Goal: Transaction & Acquisition: Purchase product/service

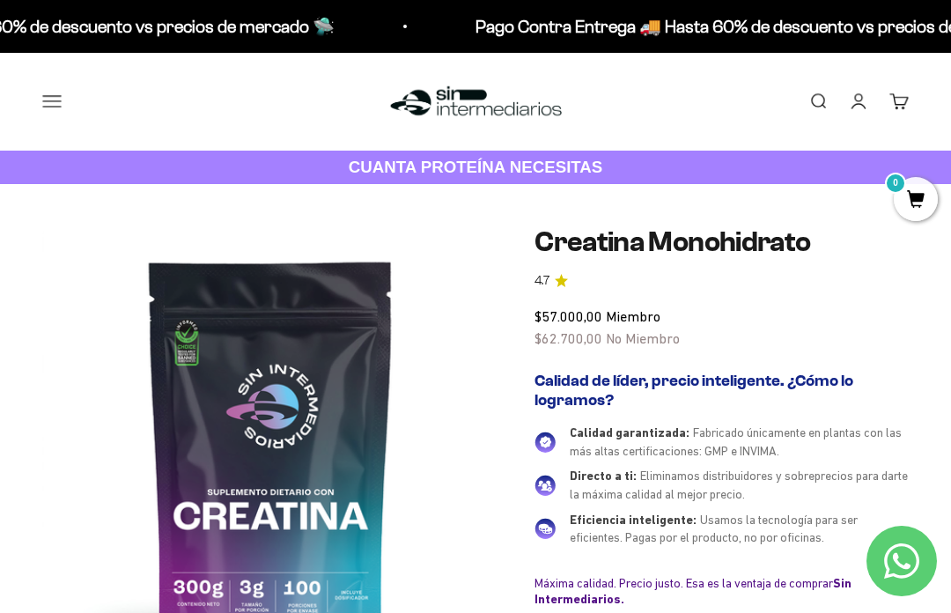
click at [44, 101] on button "Menú" at bounding box center [51, 101] width 19 height 19
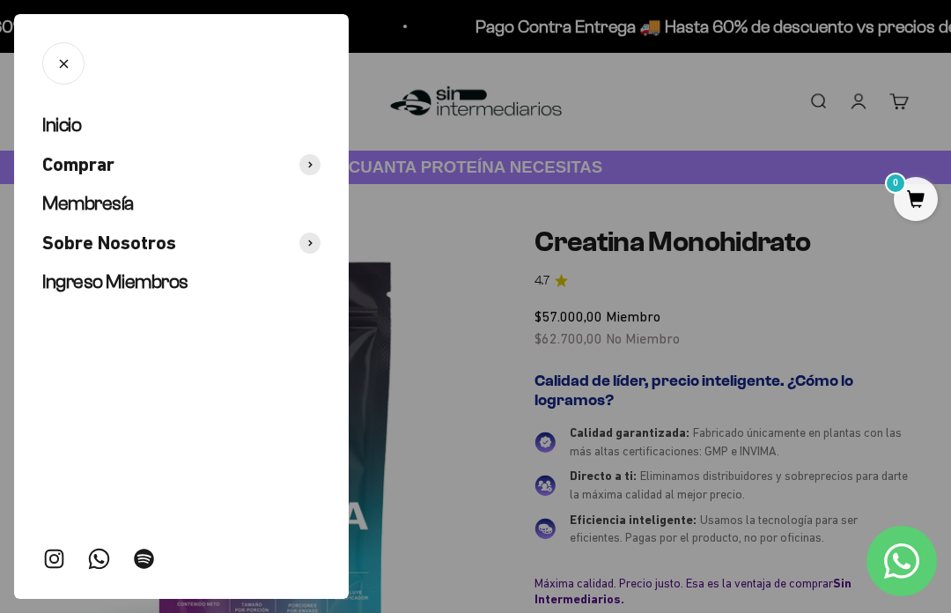
click at [114, 156] on span "Comprar" at bounding box center [78, 165] width 72 height 26
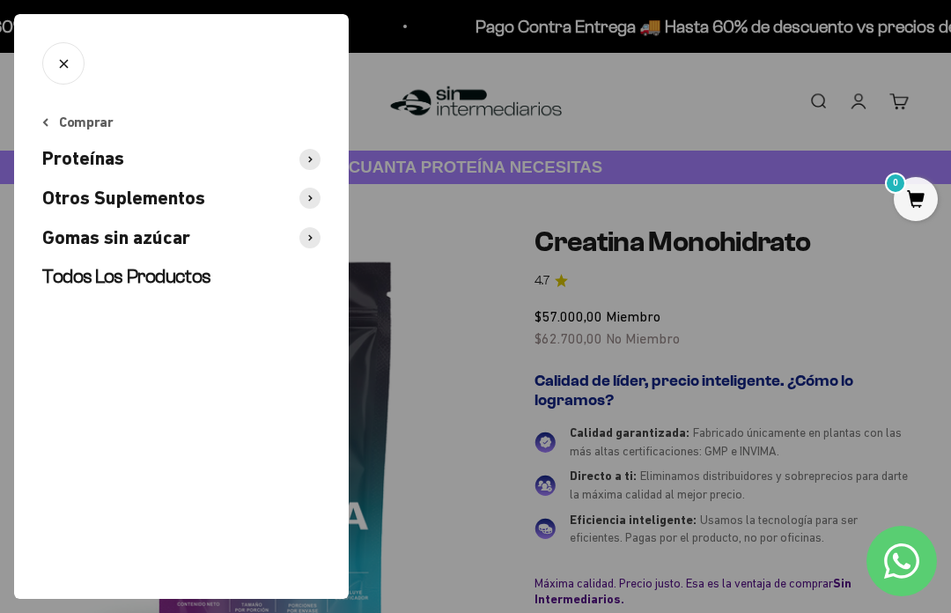
click at [171, 152] on button "Proteínas" at bounding box center [181, 159] width 278 height 26
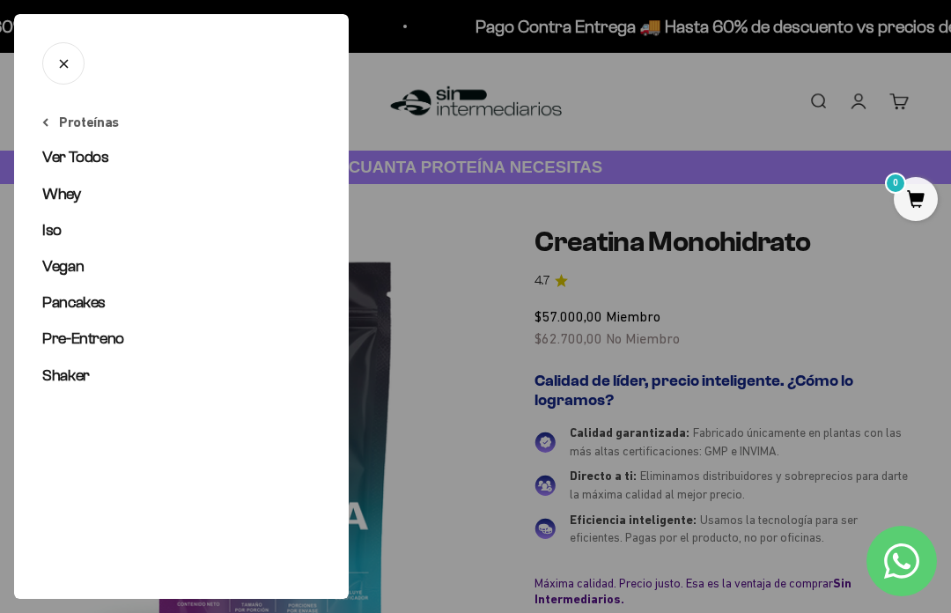
click at [63, 220] on link "Iso" at bounding box center [181, 230] width 278 height 22
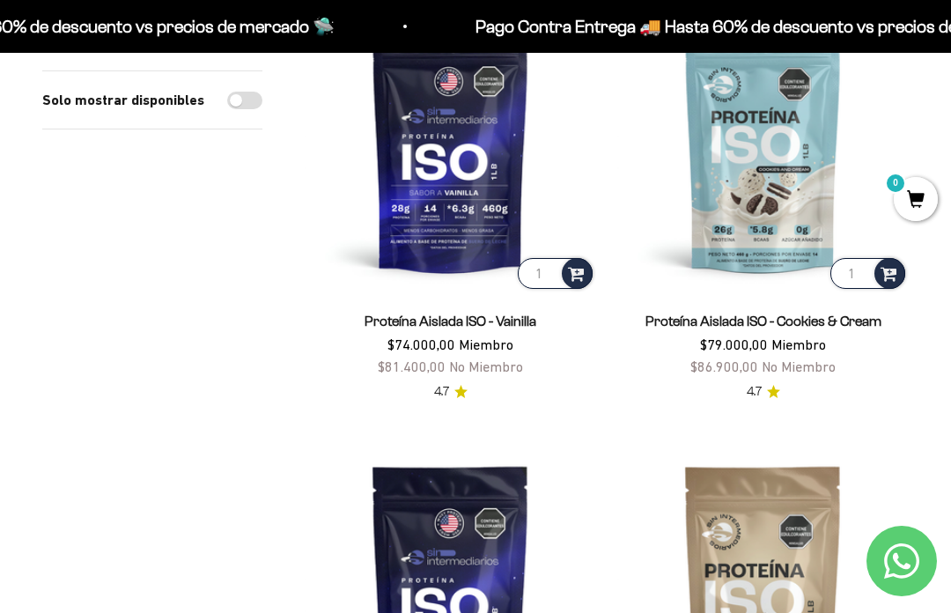
scroll to position [275, 0]
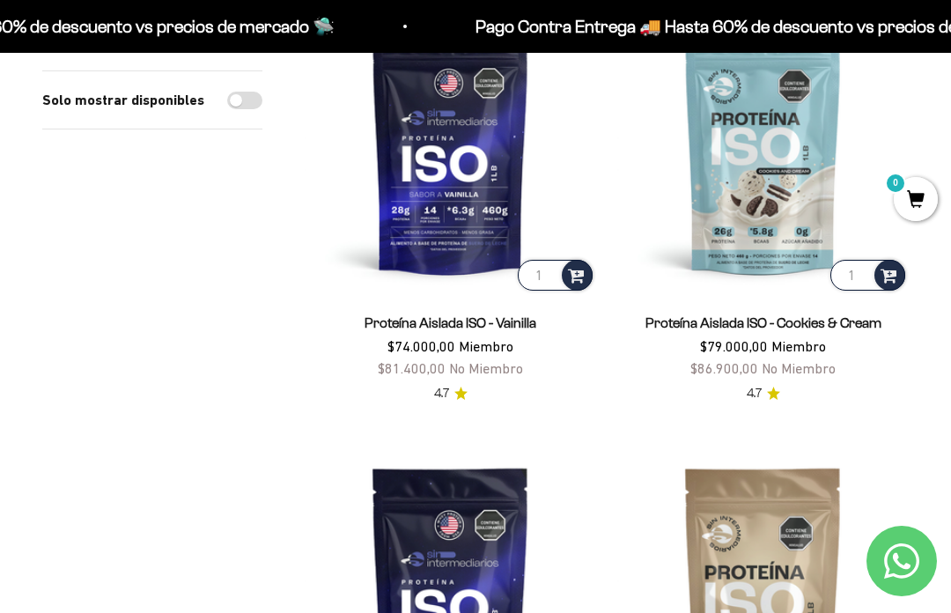
click at [779, 195] on img at bounding box center [763, 149] width 292 height 292
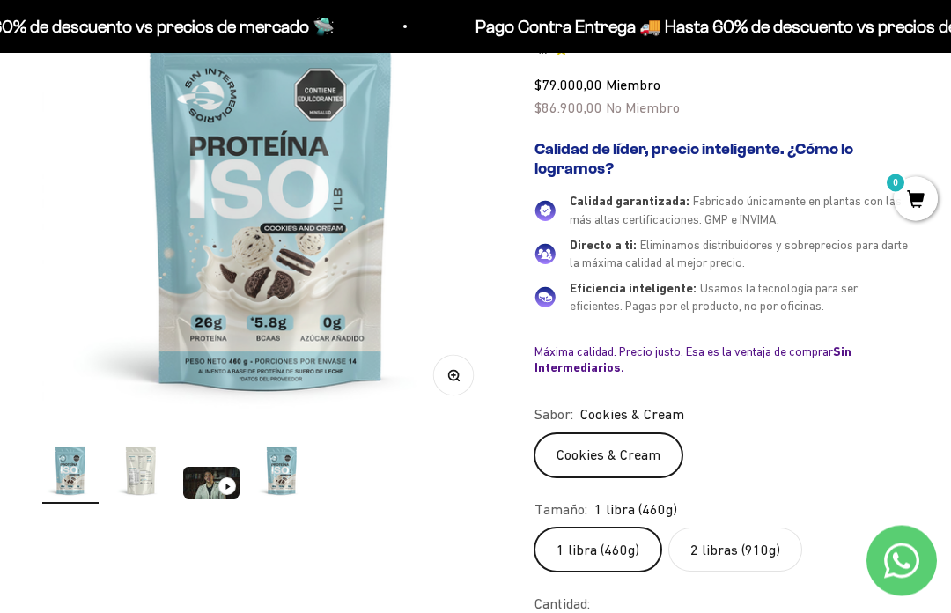
scroll to position [274, 0]
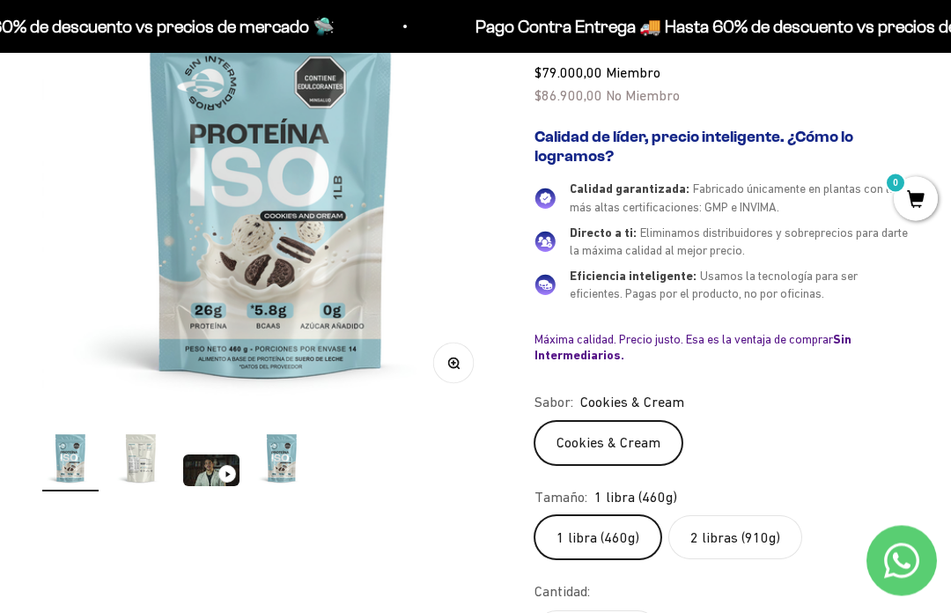
click at [752, 532] on label "2 libras (910g)" at bounding box center [735, 538] width 134 height 44
click at [535, 516] on input "2 libras (910g)" at bounding box center [534, 515] width 1 height 1
